Goal: Find specific page/section: Find specific page/section

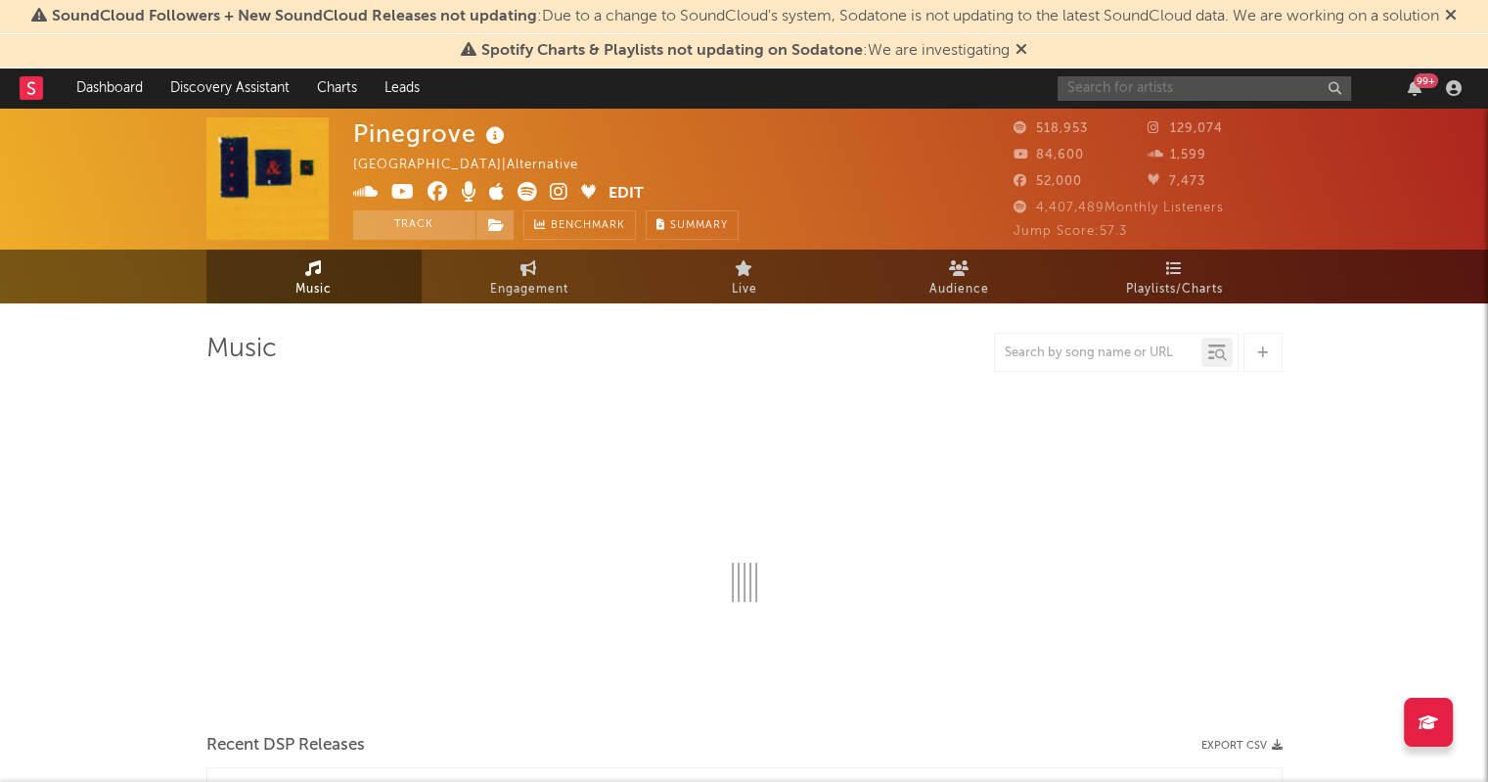
click at [1228, 85] on input "text" at bounding box center [1203, 88] width 293 height 24
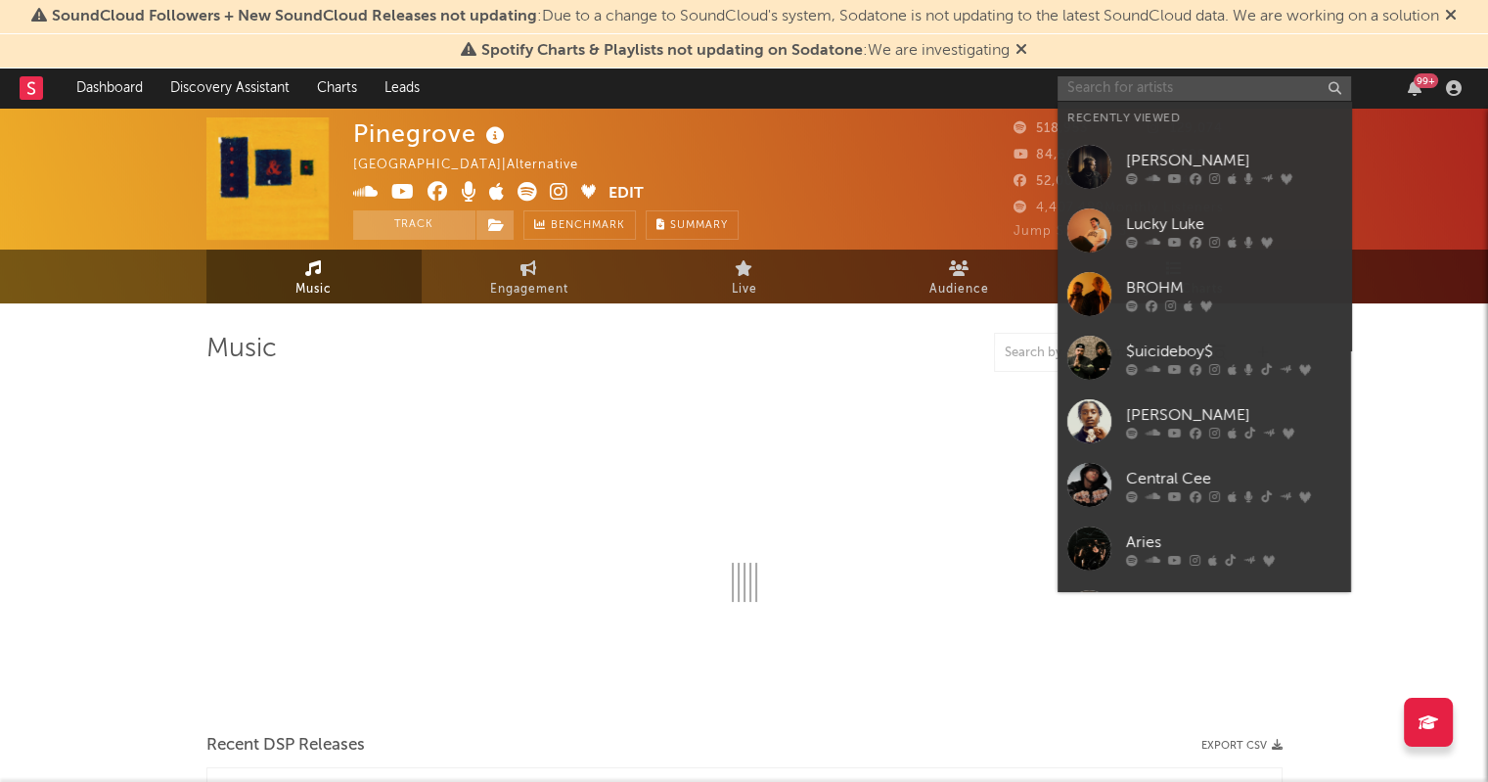
select select "6m"
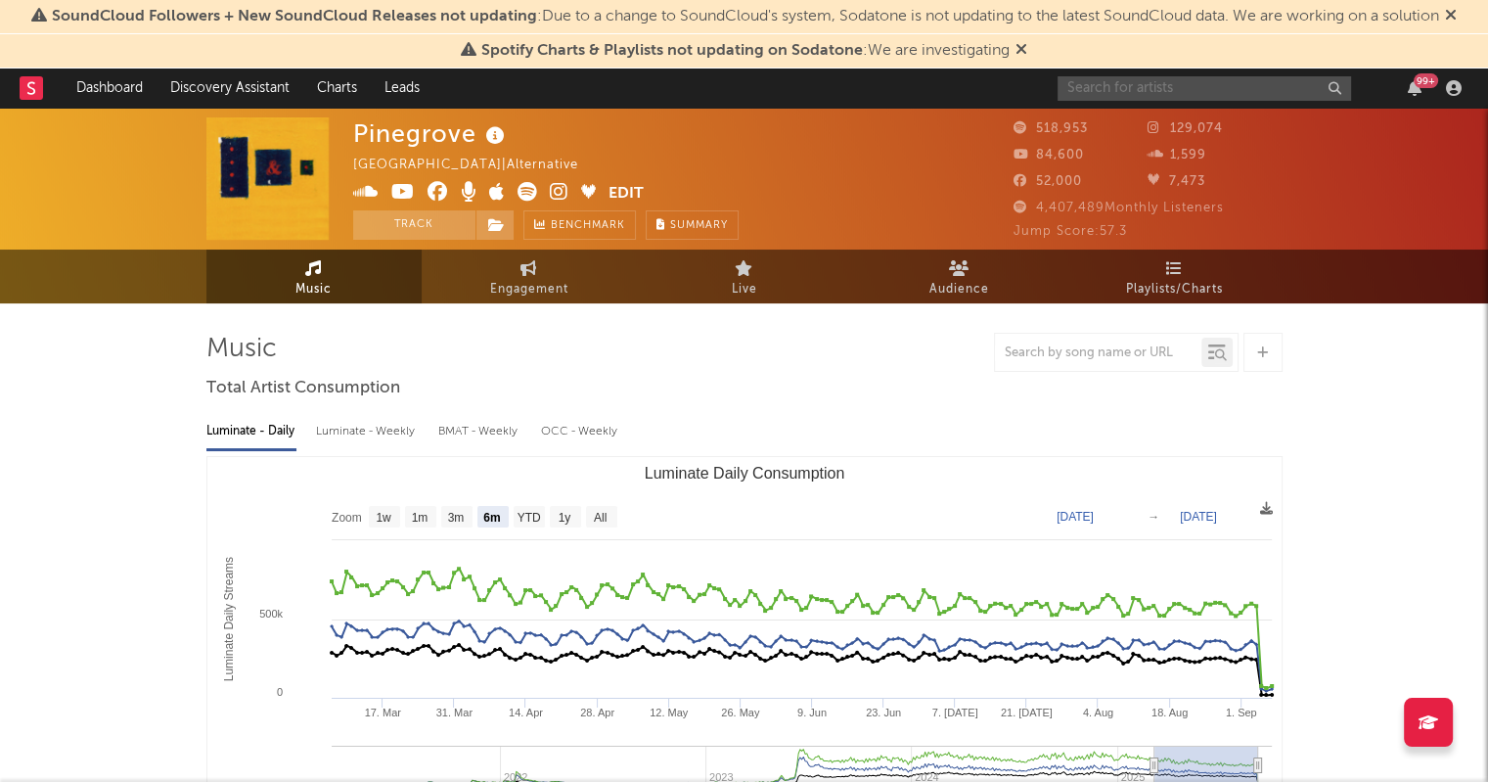
click at [1209, 92] on input "text" at bounding box center [1203, 88] width 293 height 24
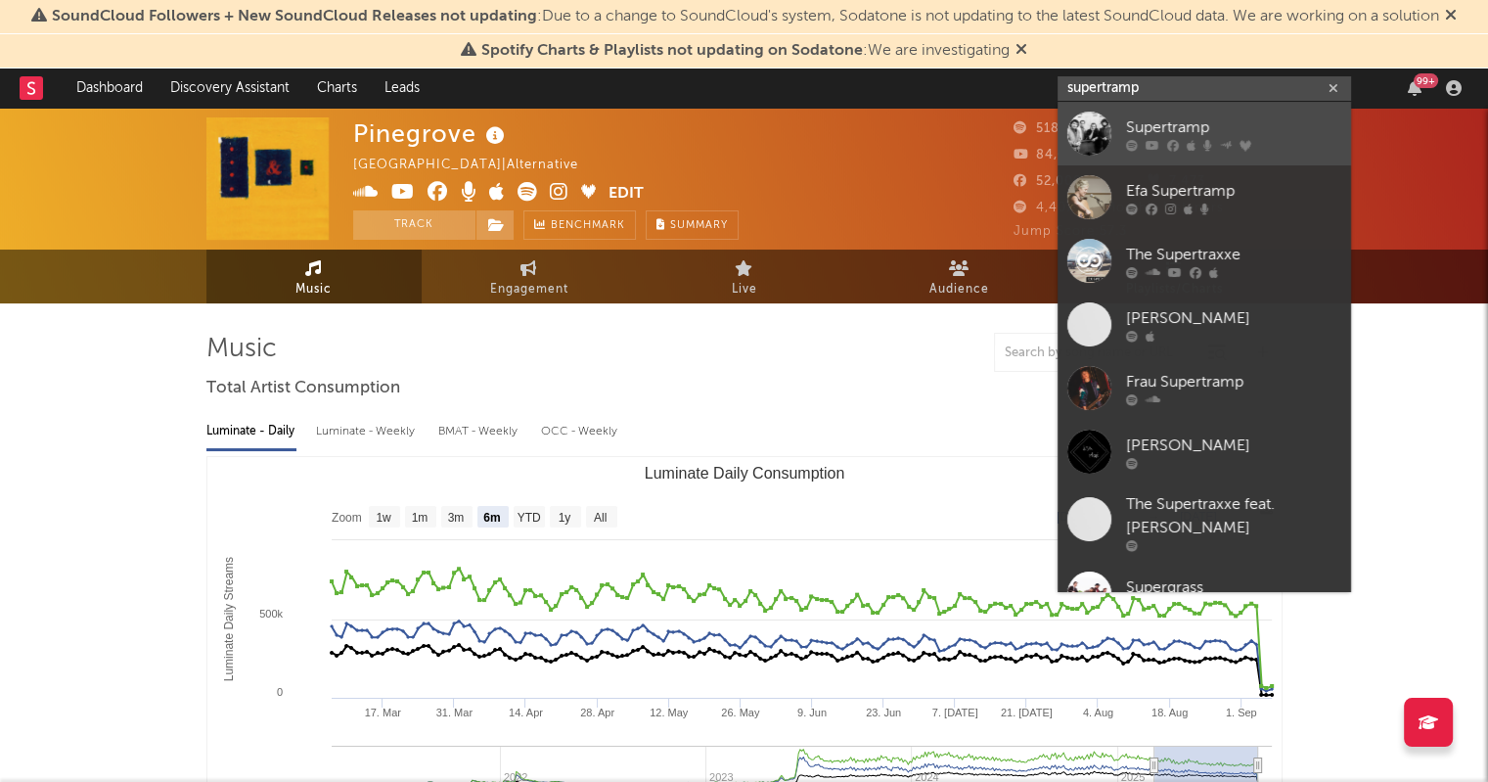
type input "supertramp"
click at [1086, 132] on div at bounding box center [1089, 134] width 44 height 44
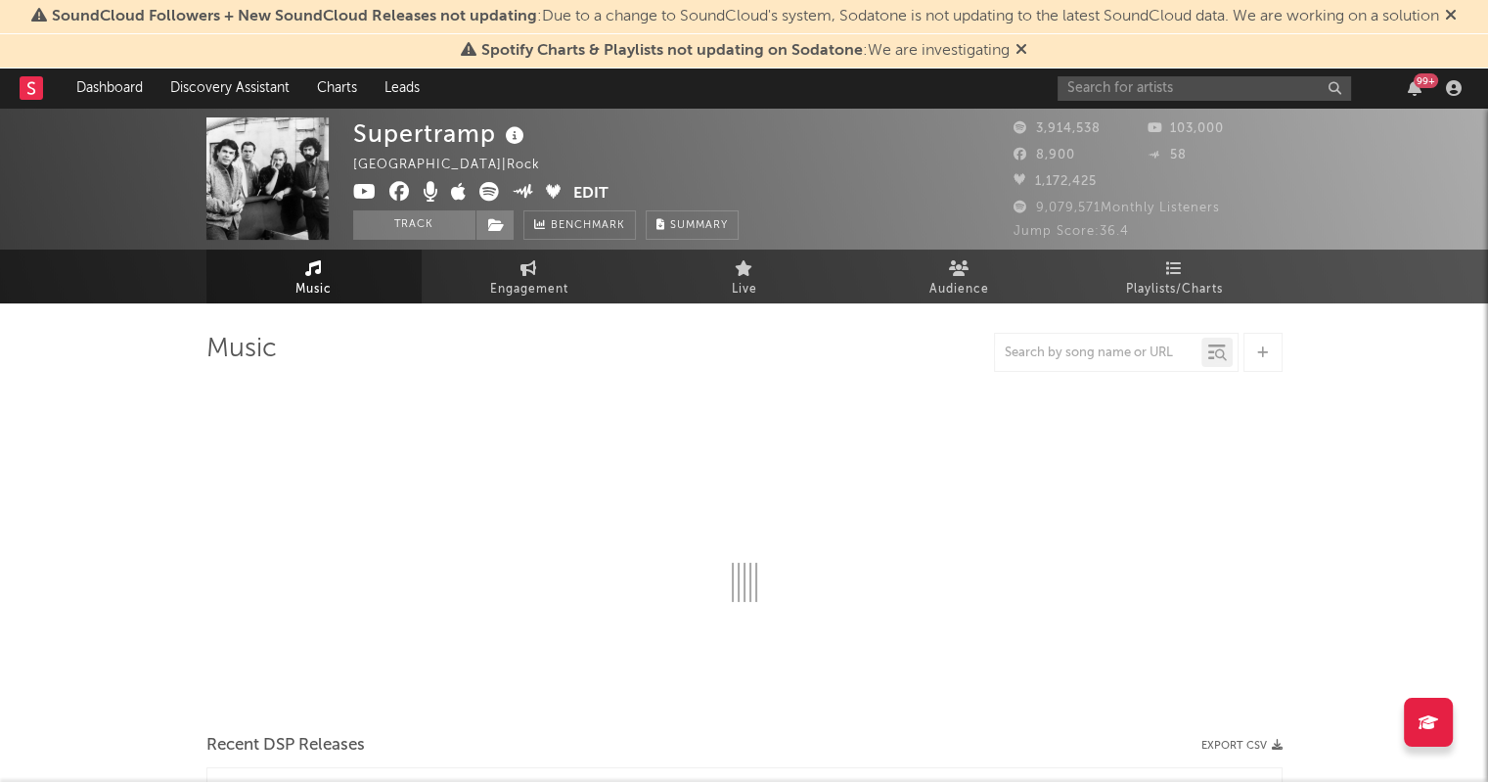
select select "6m"
